Goal: Information Seeking & Learning: Learn about a topic

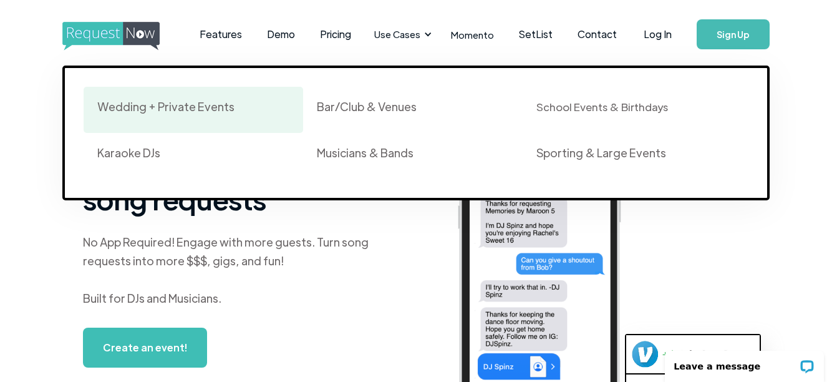
click at [186, 109] on div "Wedding + Private Events" at bounding box center [165, 106] width 137 height 15
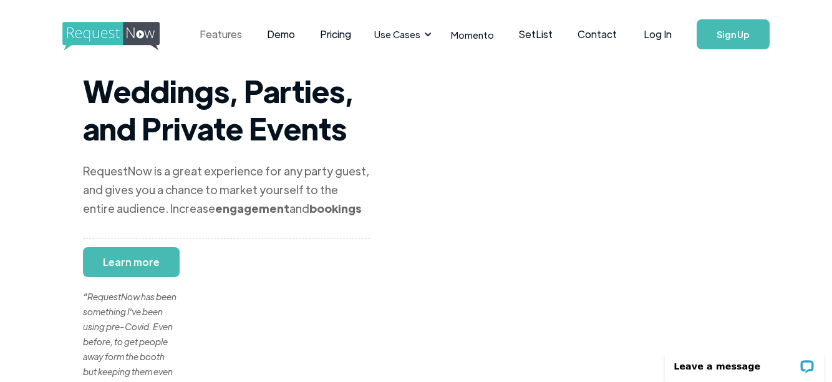
click at [218, 35] on link "Features" at bounding box center [220, 34] width 67 height 39
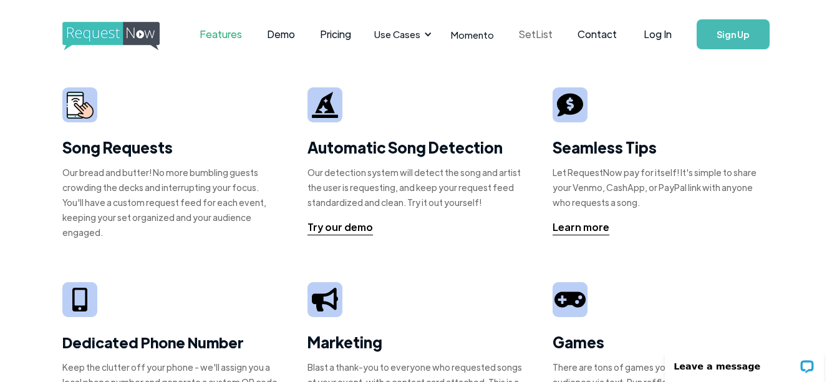
click at [530, 37] on link "SetList" at bounding box center [536, 34] width 59 height 39
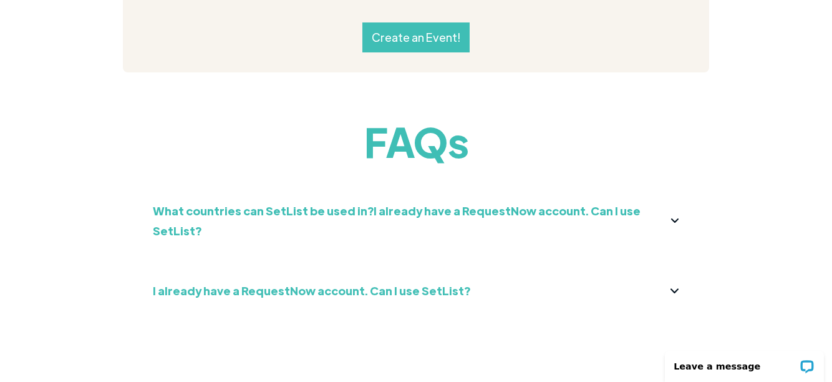
scroll to position [1471, 0]
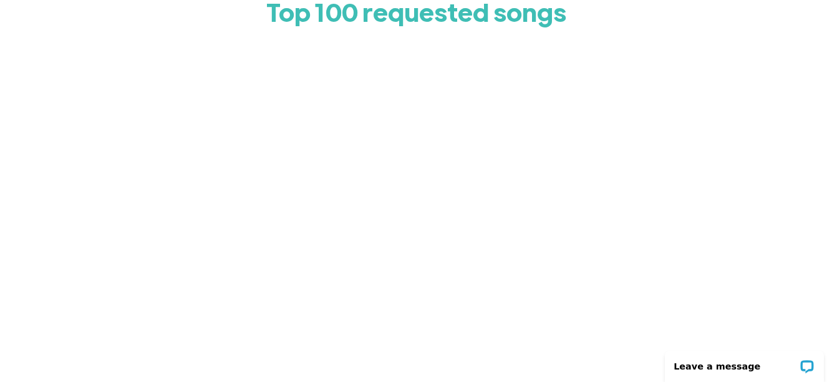
scroll to position [117, 0]
